Goal: Information Seeking & Learning: Learn about a topic

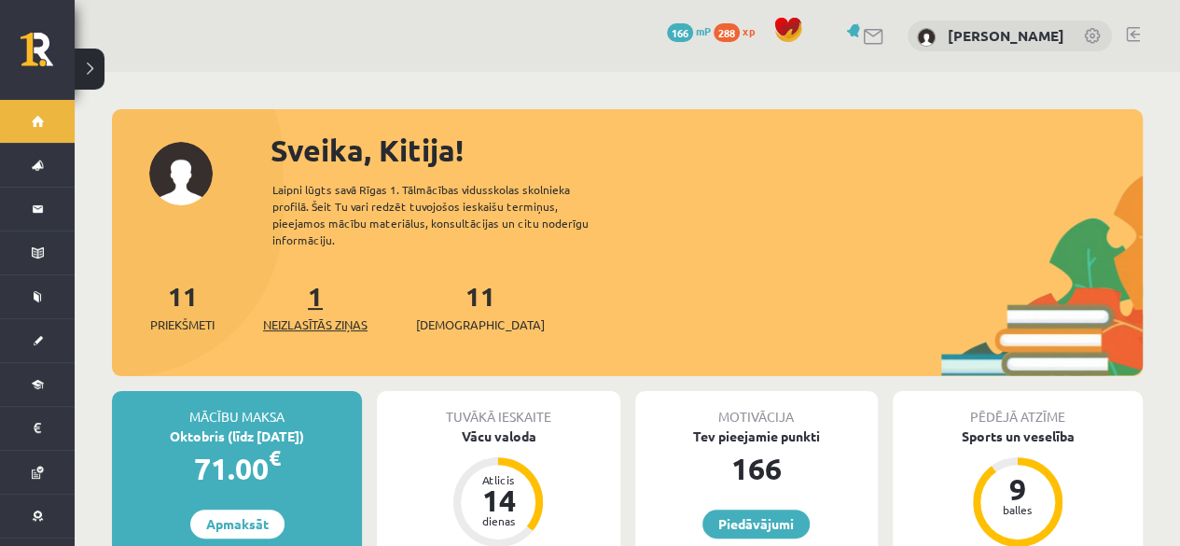
click at [310, 315] on span "Neizlasītās ziņas" at bounding box center [315, 324] width 104 height 19
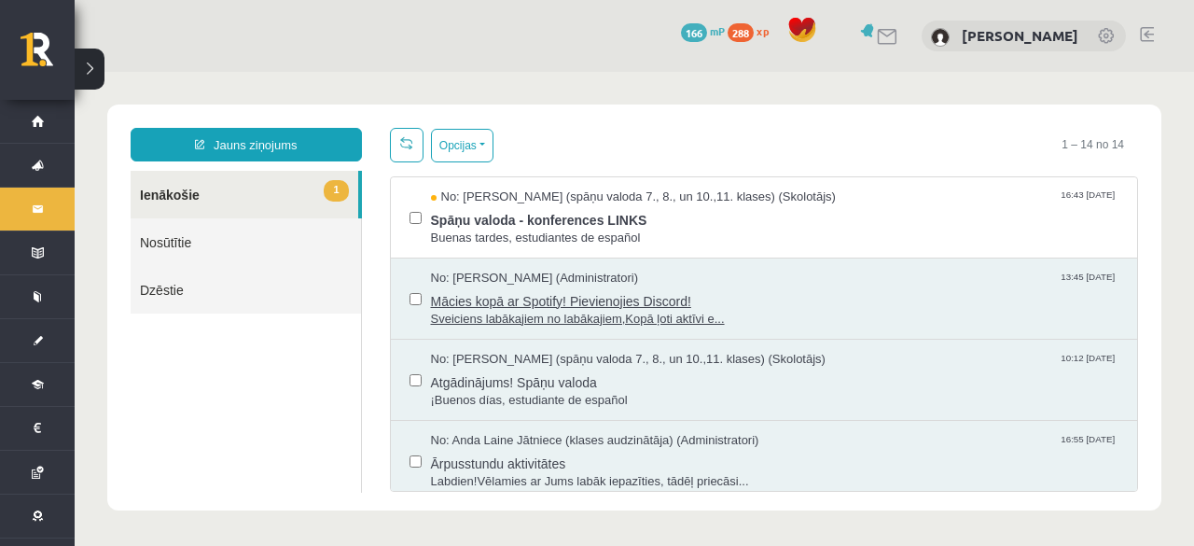
click at [468, 299] on span "Mācies kopā ar Spotify! Pievienojies Discord!" at bounding box center [775, 298] width 688 height 23
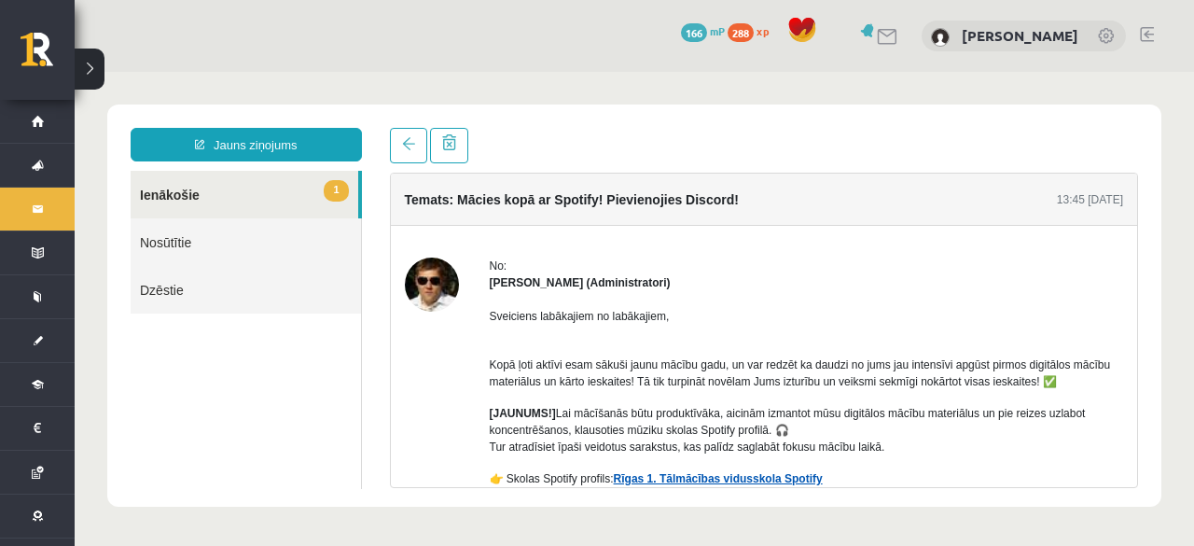
click at [718, 476] on link "Rīgas 1. Tālmācības vidusskola Spotify" at bounding box center [718, 478] width 209 height 13
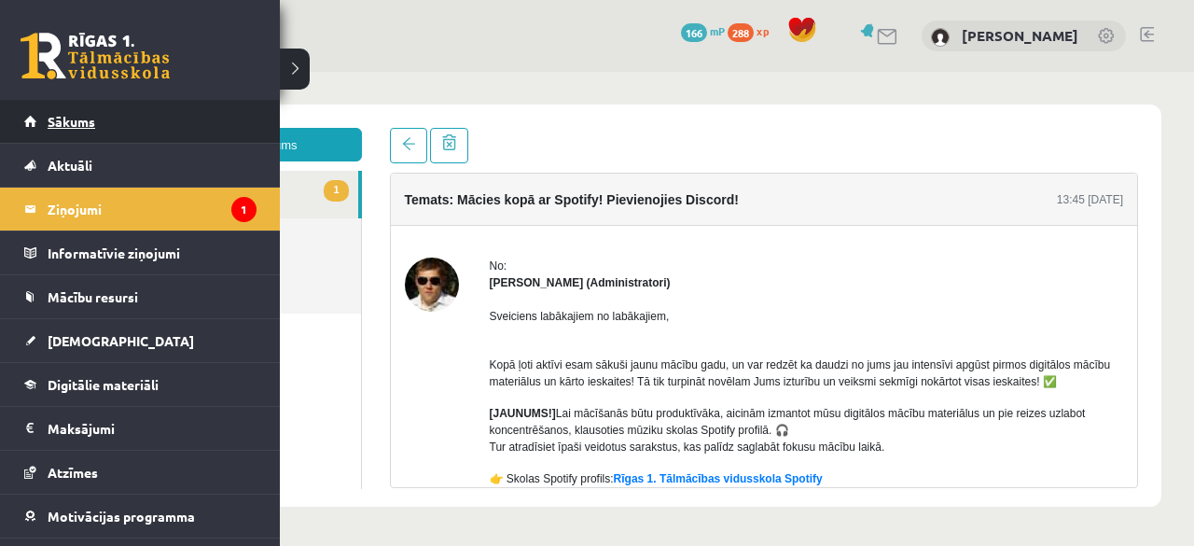
click at [49, 136] on link "Sākums" at bounding box center [140, 121] width 232 height 43
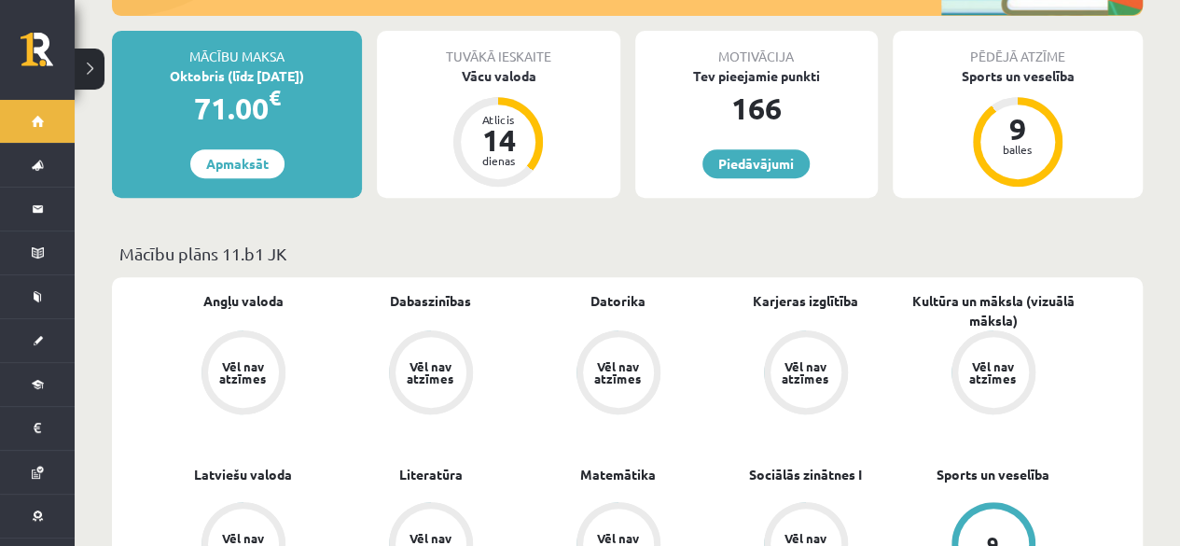
scroll to position [410, 0]
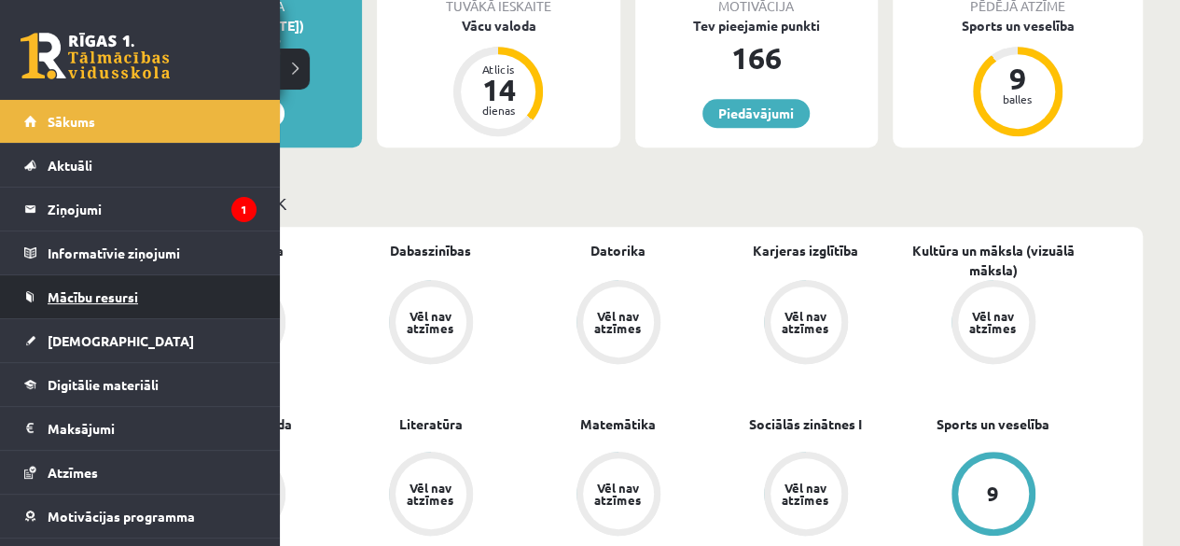
click at [102, 296] on span "Mācību resursi" at bounding box center [93, 296] width 90 height 17
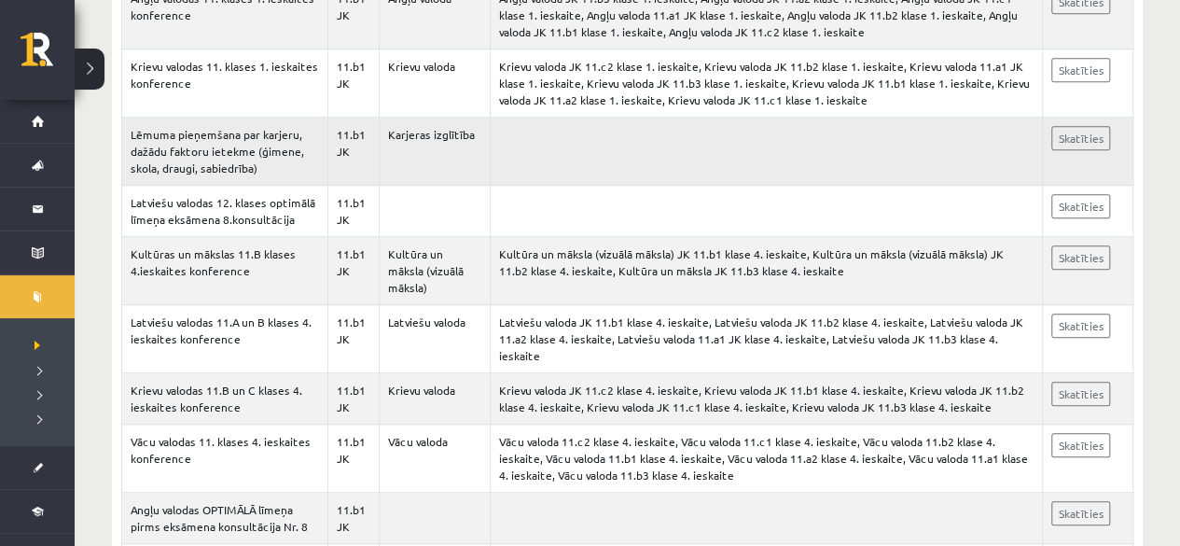
scroll to position [634, 0]
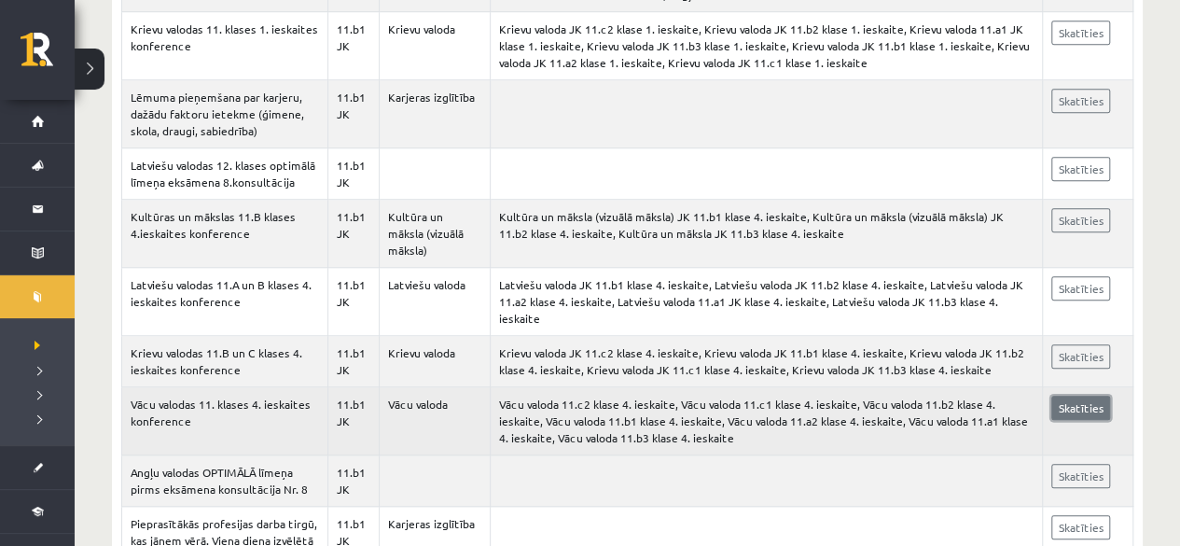
click at [1094, 396] on link "Skatīties" at bounding box center [1080, 408] width 59 height 24
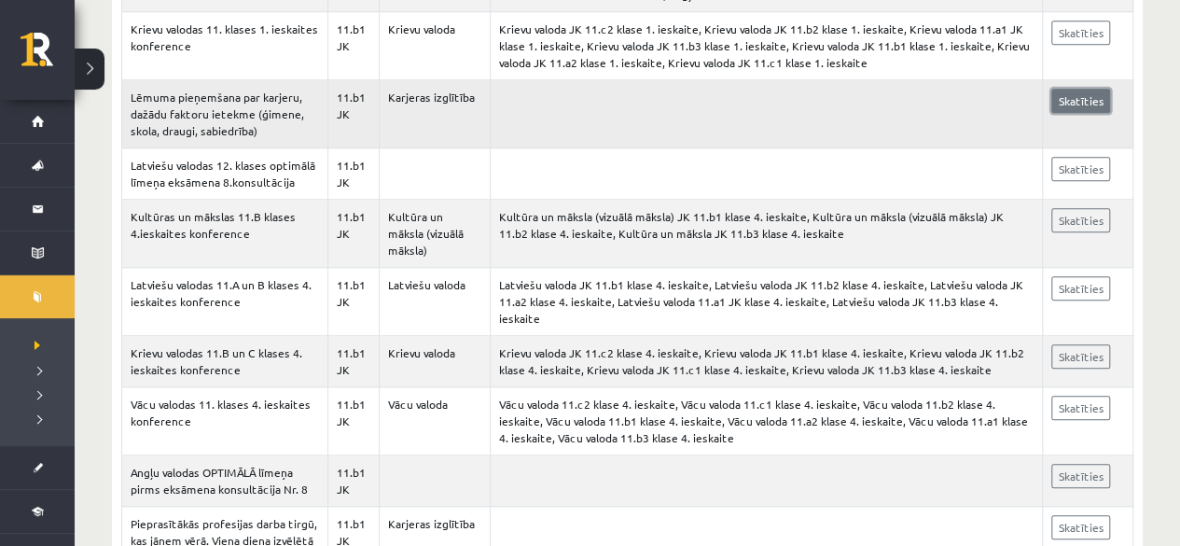
click at [1080, 90] on link "Skatīties" at bounding box center [1080, 101] width 59 height 24
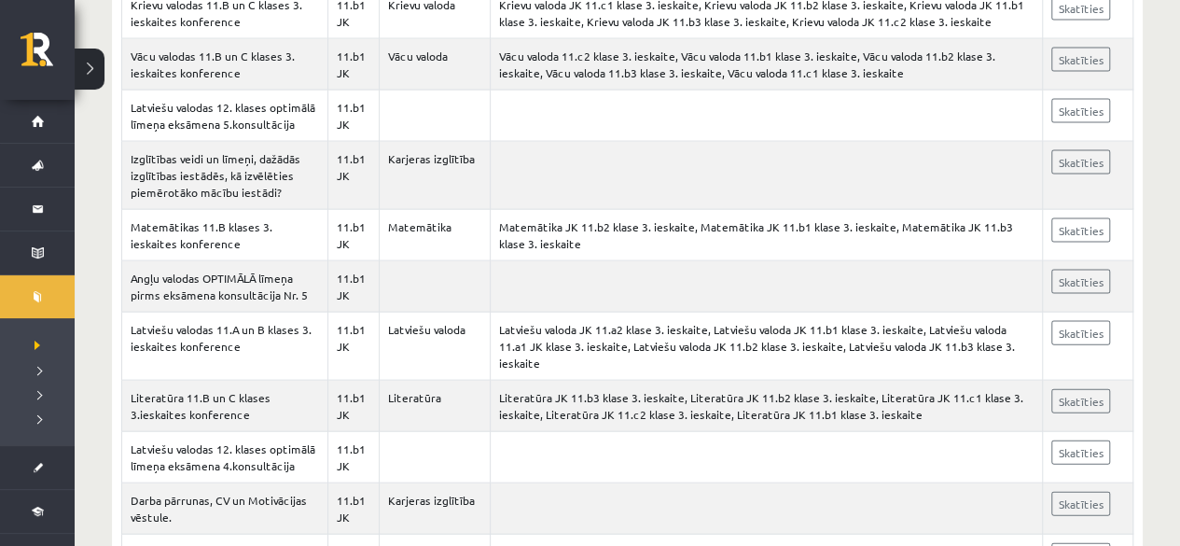
scroll to position [1866, 0]
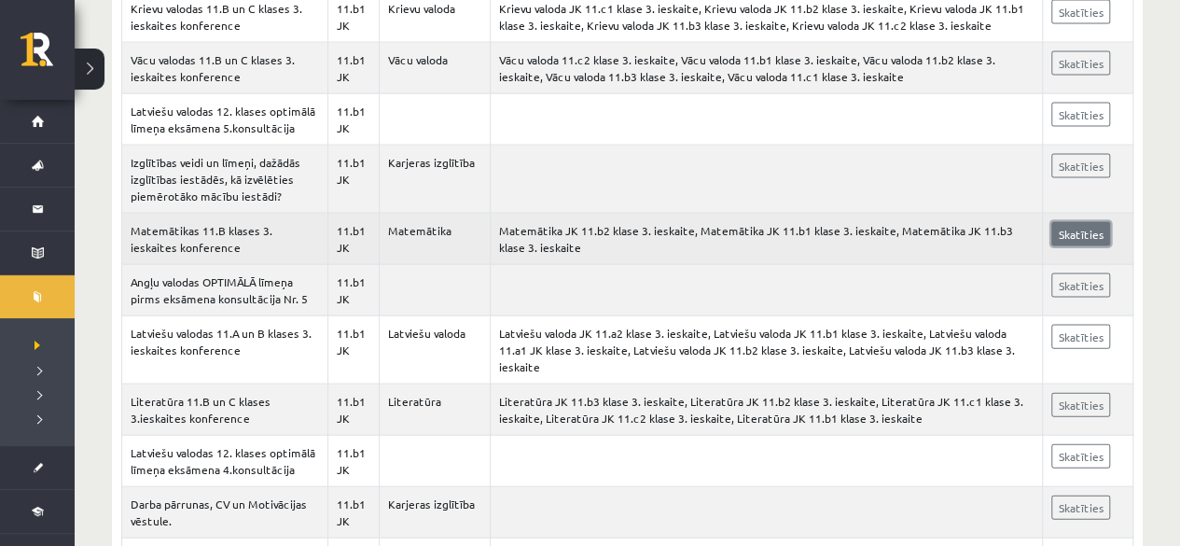
click at [1071, 222] on link "Skatīties" at bounding box center [1080, 234] width 59 height 24
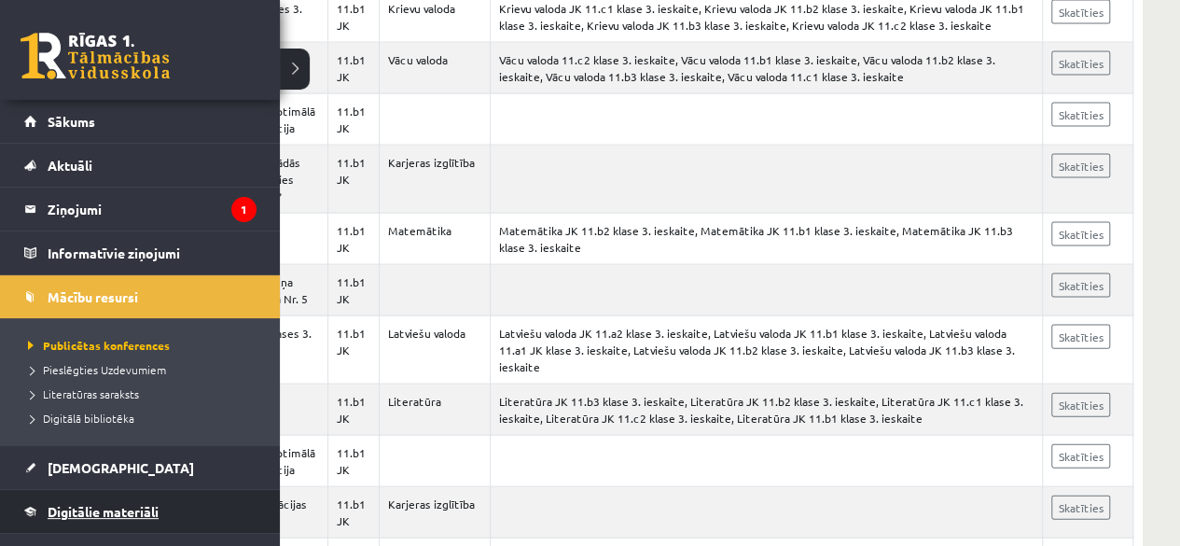
click at [109, 520] on link "Digitālie materiāli" at bounding box center [140, 511] width 232 height 43
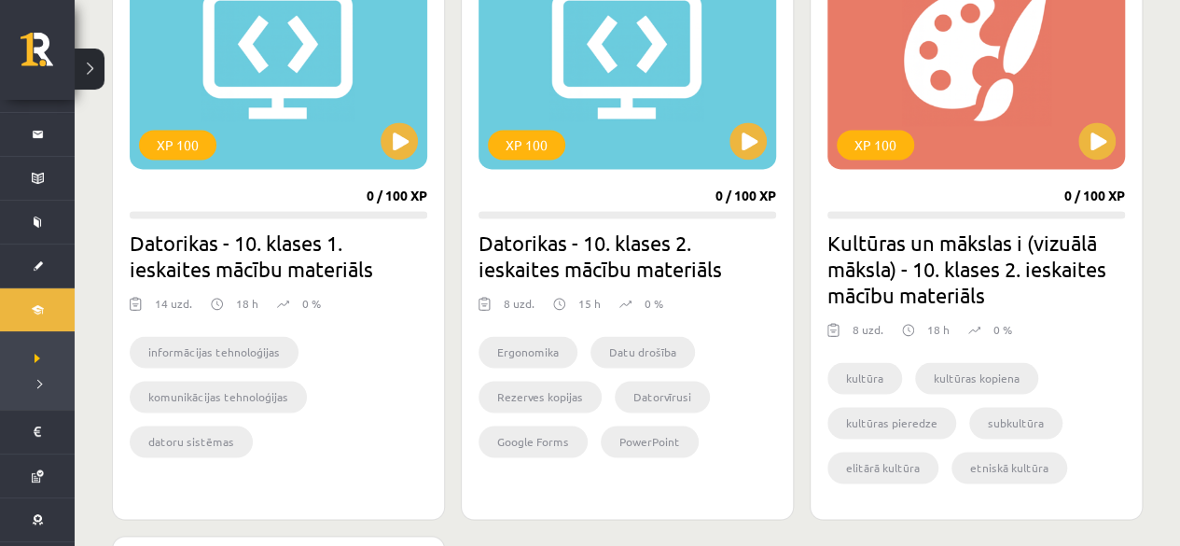
scroll to position [1224, 0]
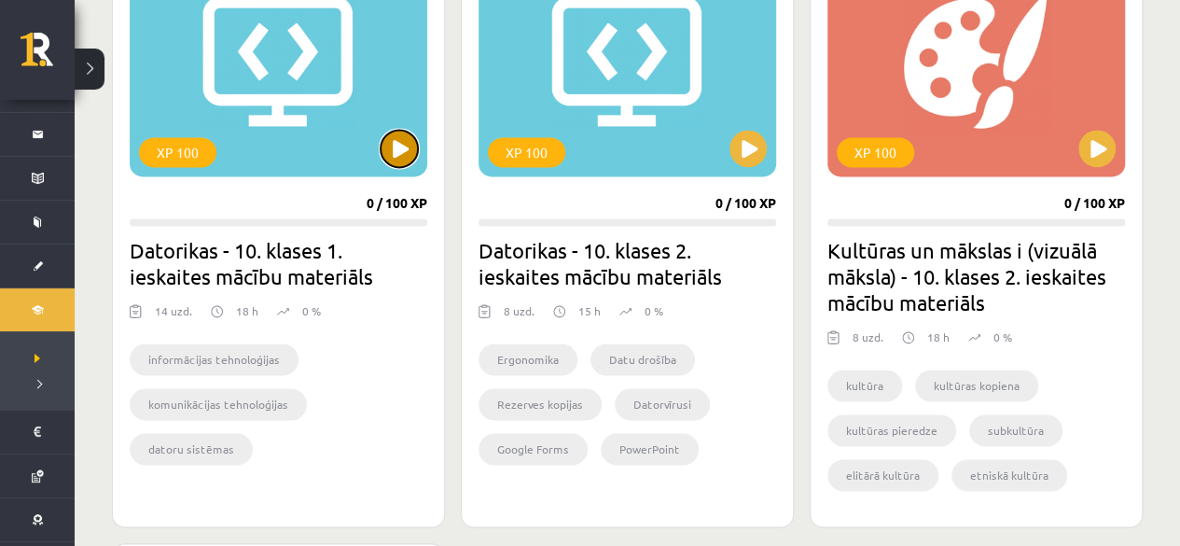
click at [412, 147] on button at bounding box center [399, 148] width 37 height 37
click at [391, 164] on div "XP 100" at bounding box center [279, 59] width 298 height 233
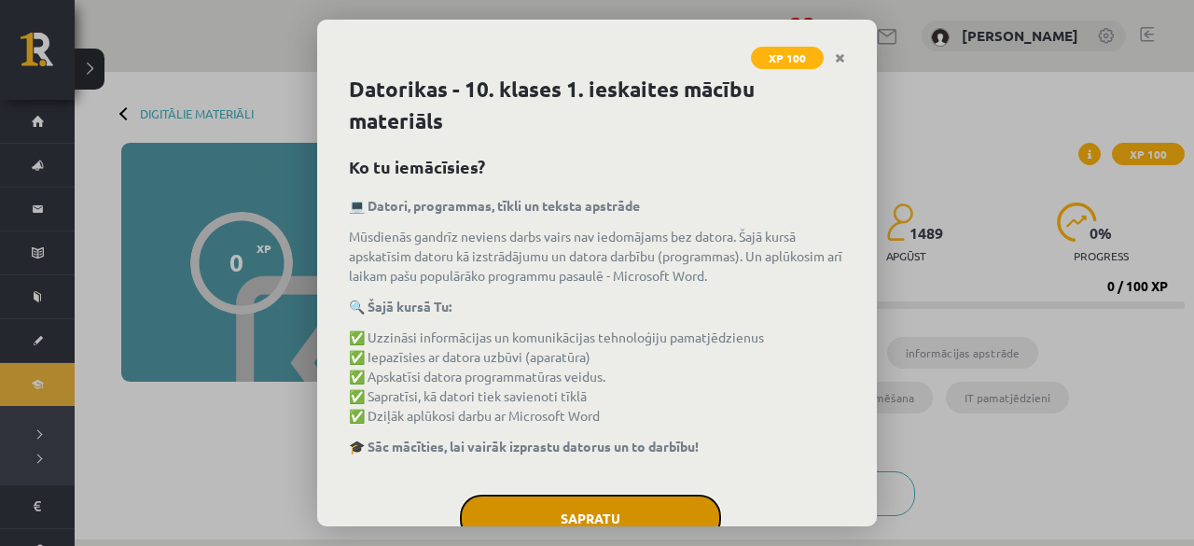
click at [608, 507] on button "Sapratu" at bounding box center [590, 517] width 261 height 47
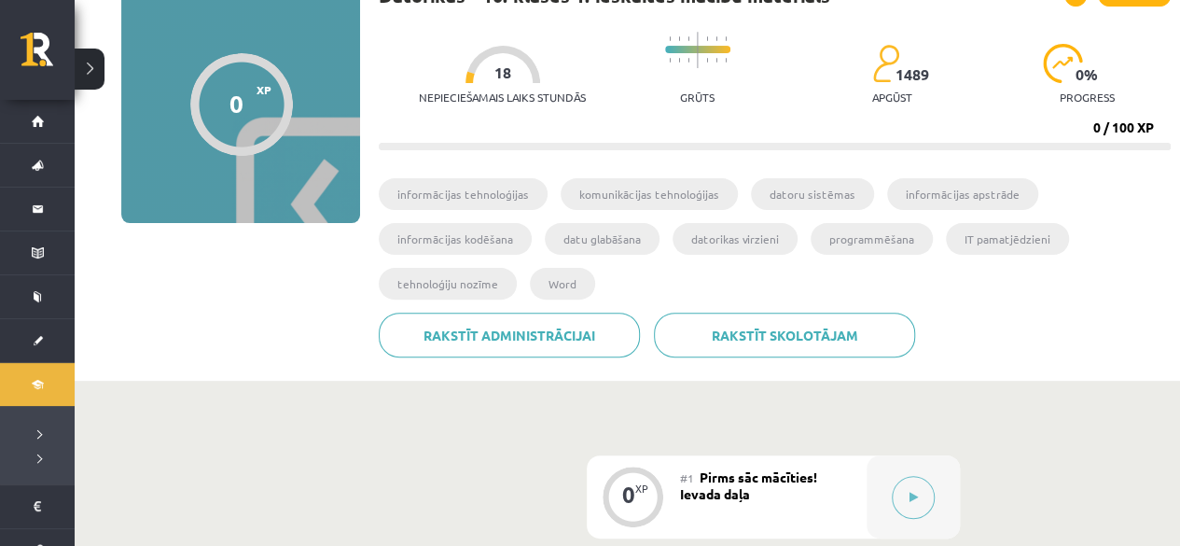
scroll to position [162, 0]
